Goal: Find specific page/section

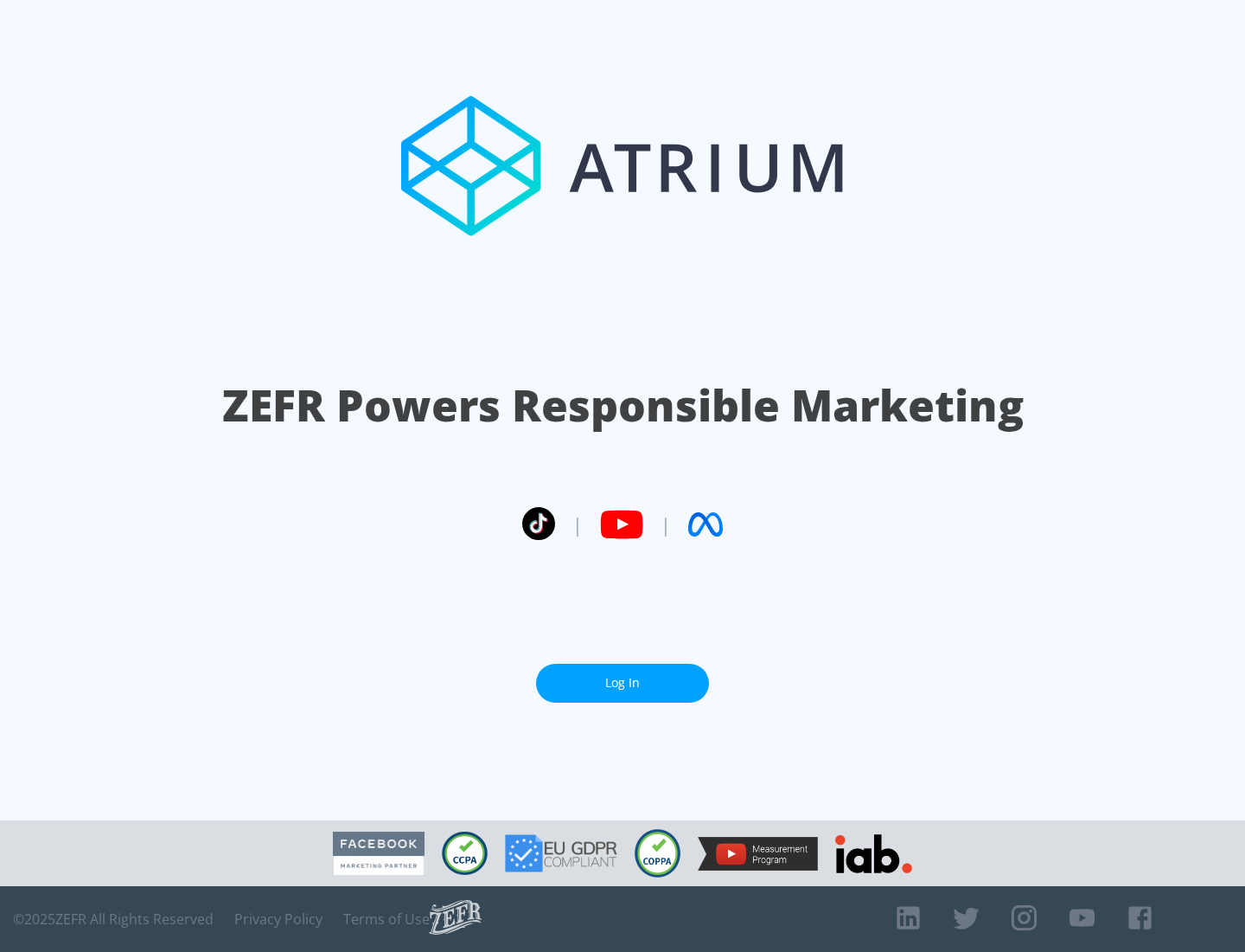
click at [623, 682] on link "Log In" at bounding box center [622, 682] width 173 height 39
